Goal: Check status: Check status

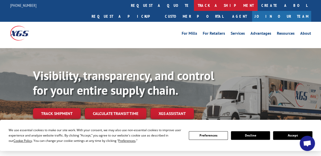
click at [194, 2] on link "track a shipment" at bounding box center [226, 5] width 64 height 11
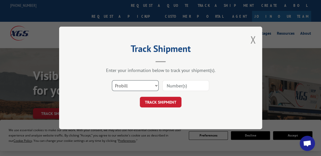
click at [158, 87] on select "Select category... Probill BOL PO" at bounding box center [135, 86] width 47 height 11
select select "po"
click at [112, 81] on select "Select category... Probill BOL PO" at bounding box center [135, 86] width 47 height 11
click at [172, 87] on input at bounding box center [185, 86] width 47 height 11
paste input "0055557743"
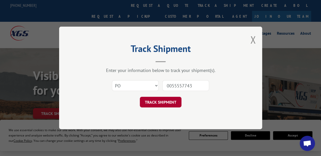
type input "0055557743"
click at [161, 101] on button "TRACK SHIPMENT" at bounding box center [161, 102] width 42 height 11
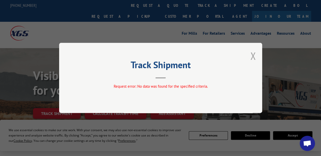
click at [252, 59] on button "Close modal" at bounding box center [253, 55] width 6 height 13
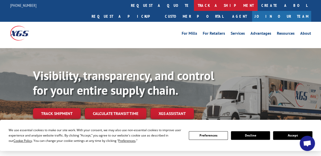
click at [194, 4] on link "track a shipment" at bounding box center [226, 5] width 64 height 11
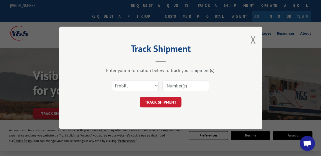
click at [177, 84] on input at bounding box center [185, 86] width 47 height 11
paste input "16961759"
type input "16961759"
click at [150, 103] on button "TRACK SHIPMENT" at bounding box center [161, 102] width 42 height 11
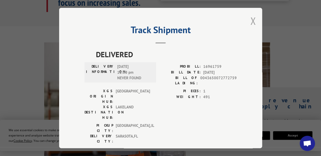
click at [250, 22] on button "Close modal" at bounding box center [253, 20] width 6 height 13
